Goal: Find contact information: Find contact information

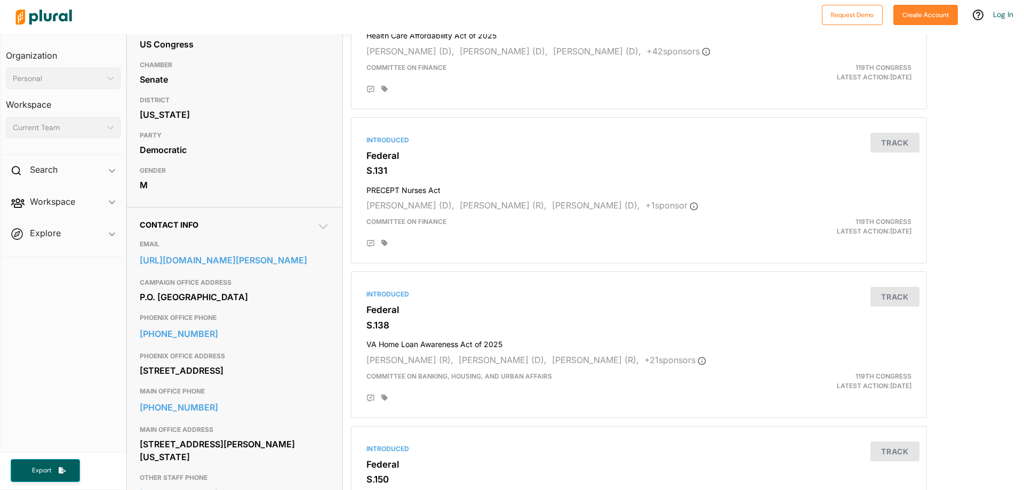
scroll to position [213, 0]
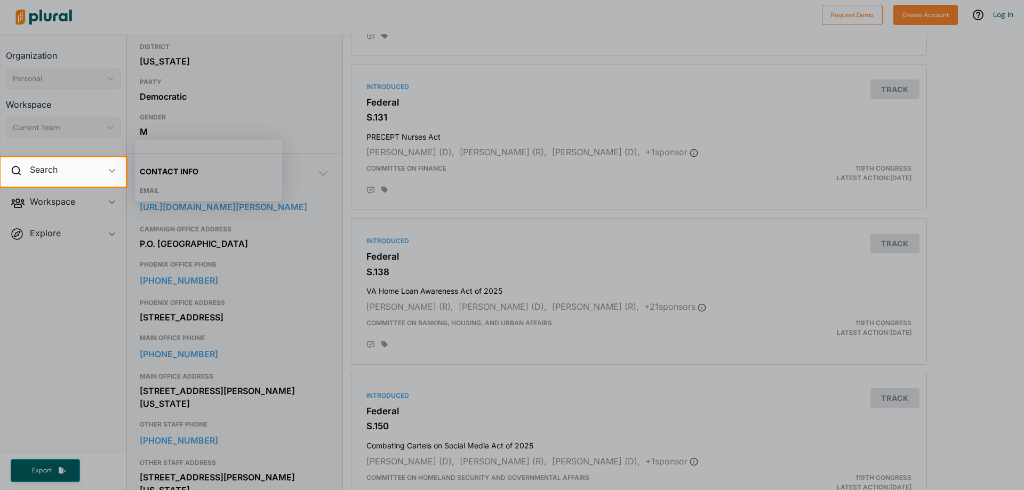
click at [682, 352] on div at bounding box center [512, 339] width 1024 height 304
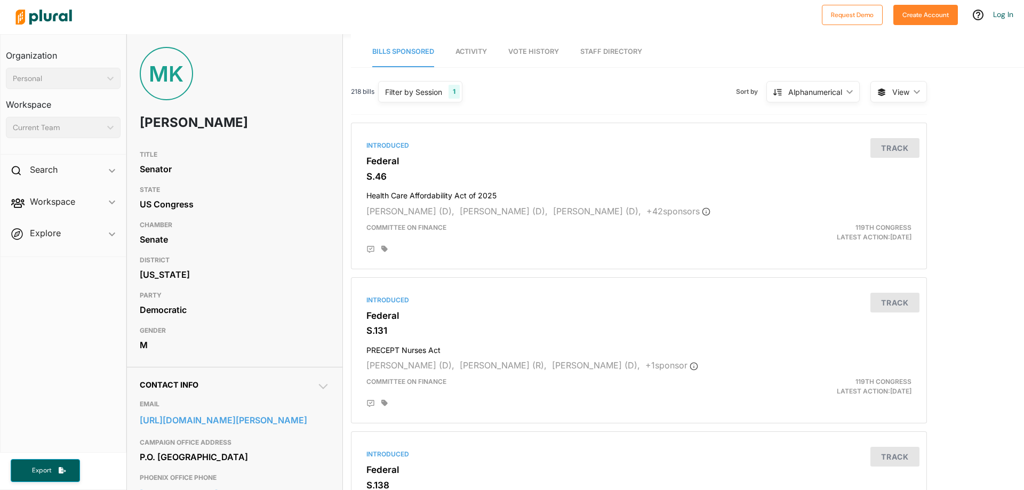
click at [616, 56] on link "Staff Directory" at bounding box center [611, 52] width 62 height 30
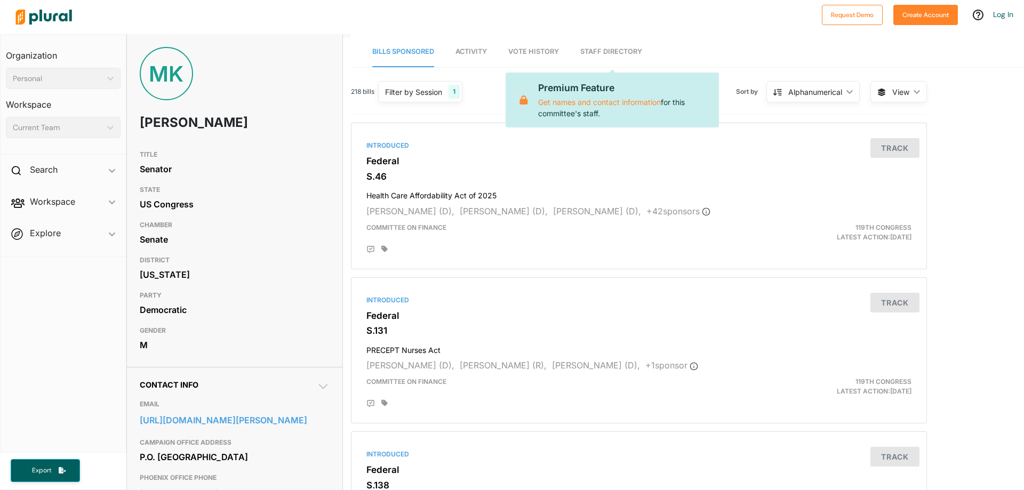
click at [615, 50] on link "Staff Directory" at bounding box center [611, 52] width 62 height 30
click at [561, 103] on link "Get names and contact information" at bounding box center [599, 102] width 123 height 9
